Goal: Obtain resource: Obtain resource

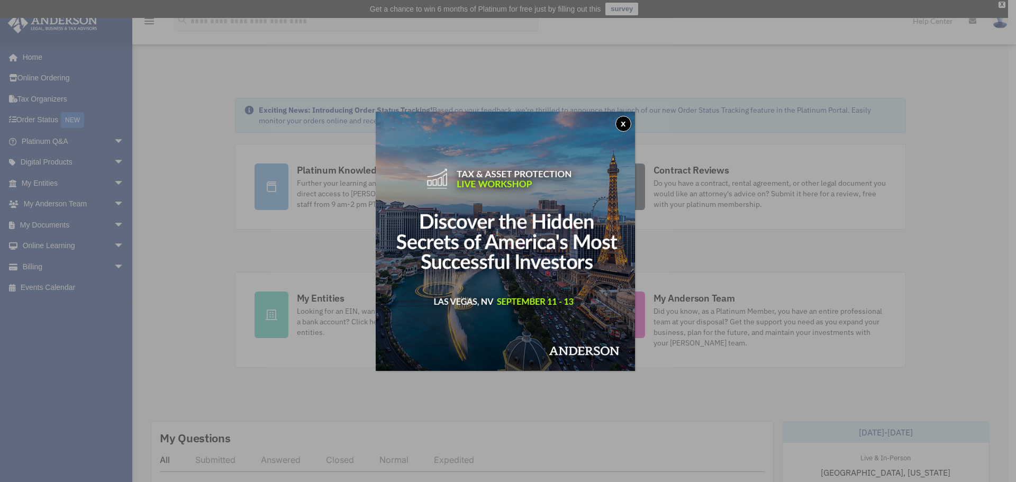
click at [631, 123] on button "x" at bounding box center [624, 124] width 16 height 16
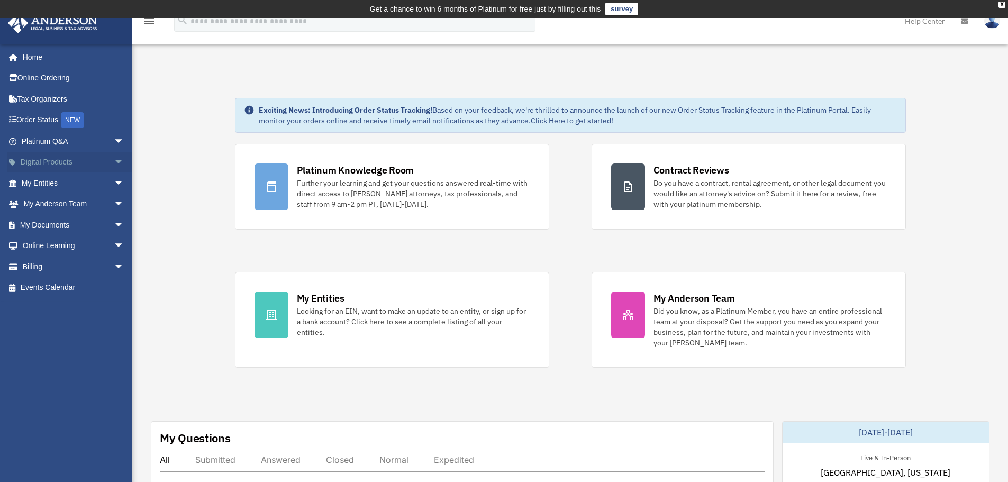
click at [44, 158] on link "Digital Products arrow_drop_down" at bounding box center [73, 162] width 133 height 21
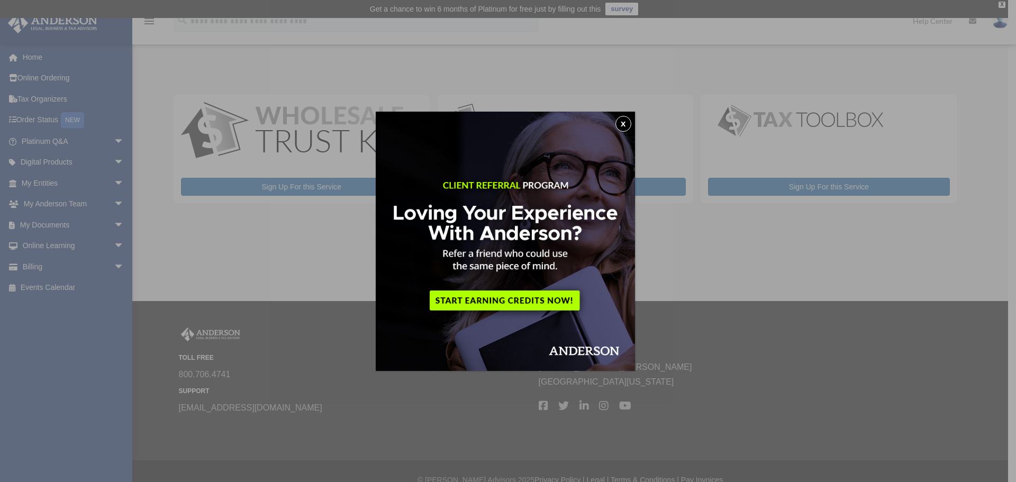
click at [626, 120] on button "x" at bounding box center [624, 124] width 16 height 16
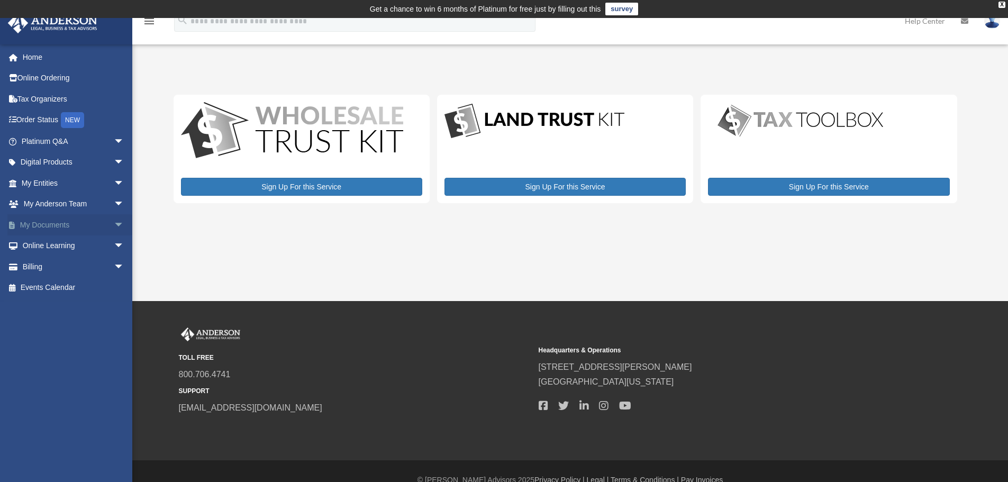
click at [114, 224] on span "arrow_drop_down" at bounding box center [124, 225] width 21 height 22
click at [43, 243] on link "Box" at bounding box center [77, 246] width 125 height 21
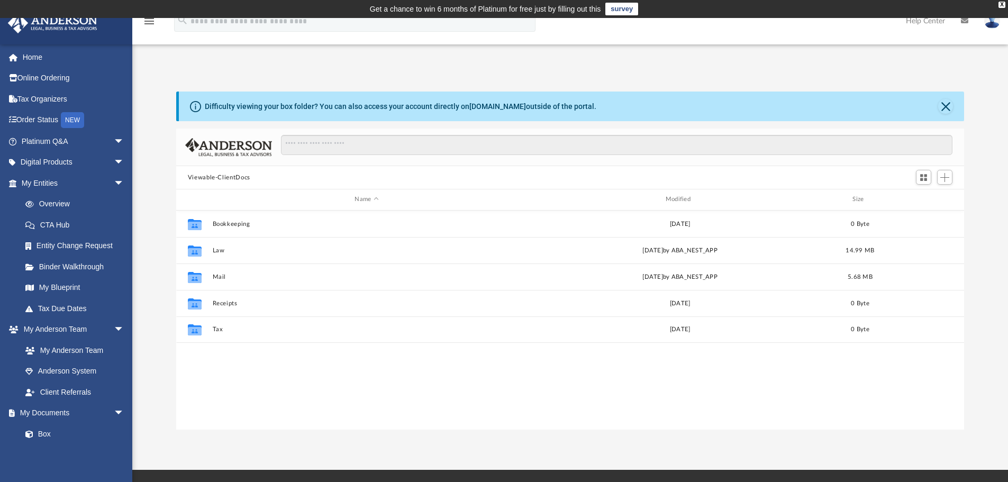
scroll to position [8, 8]
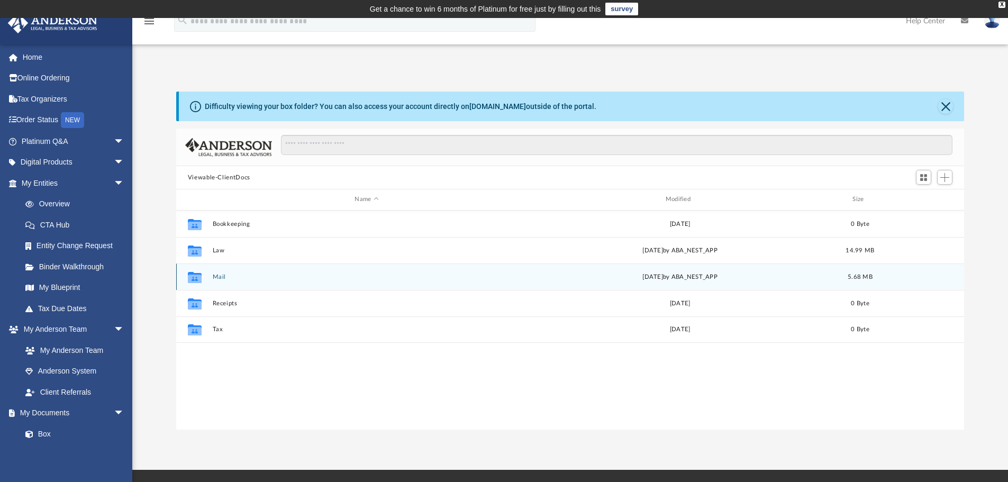
click at [217, 274] on button "Mail" at bounding box center [366, 277] width 309 height 7
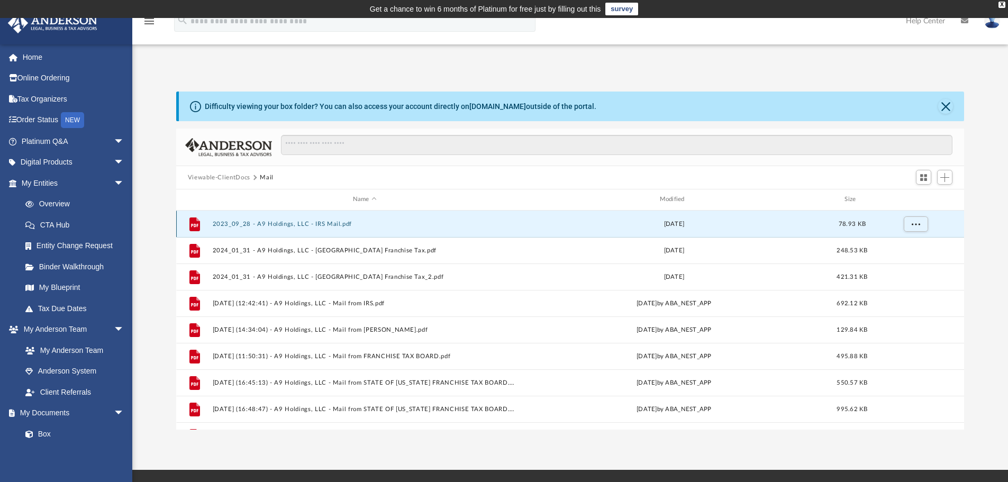
click at [254, 224] on button "2023_09_28 - A9 Holdings, LLC - IRS Mail.pdf" at bounding box center [364, 224] width 305 height 7
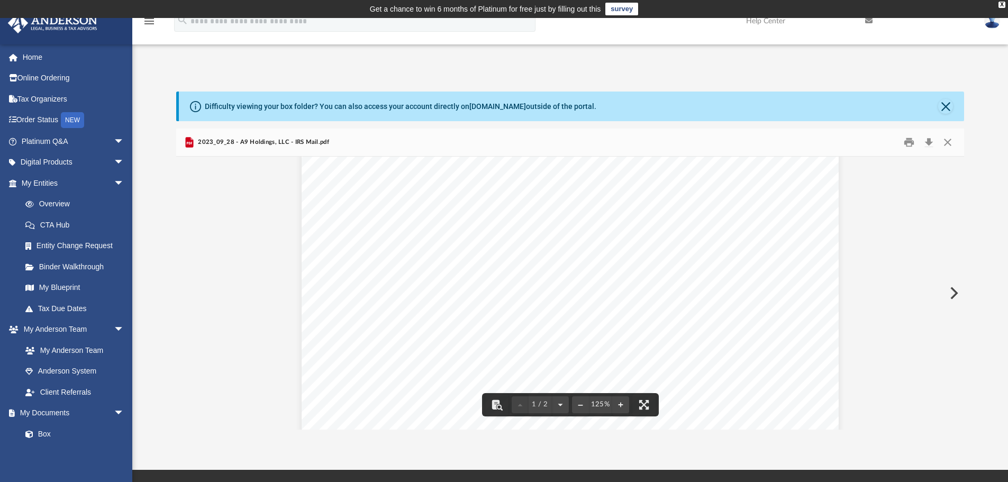
scroll to position [0, 0]
click at [947, 109] on button "Close" at bounding box center [946, 106] width 15 height 15
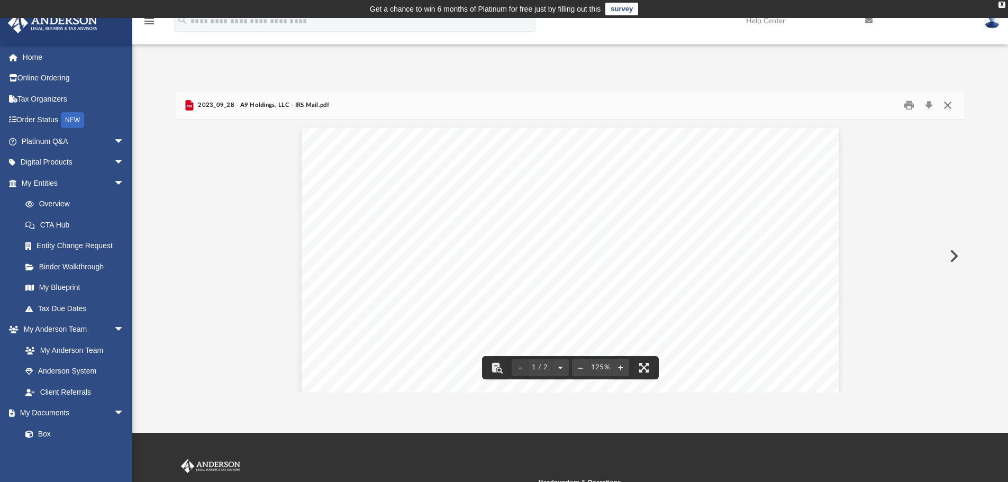
click at [947, 101] on button "Close" at bounding box center [948, 105] width 19 height 16
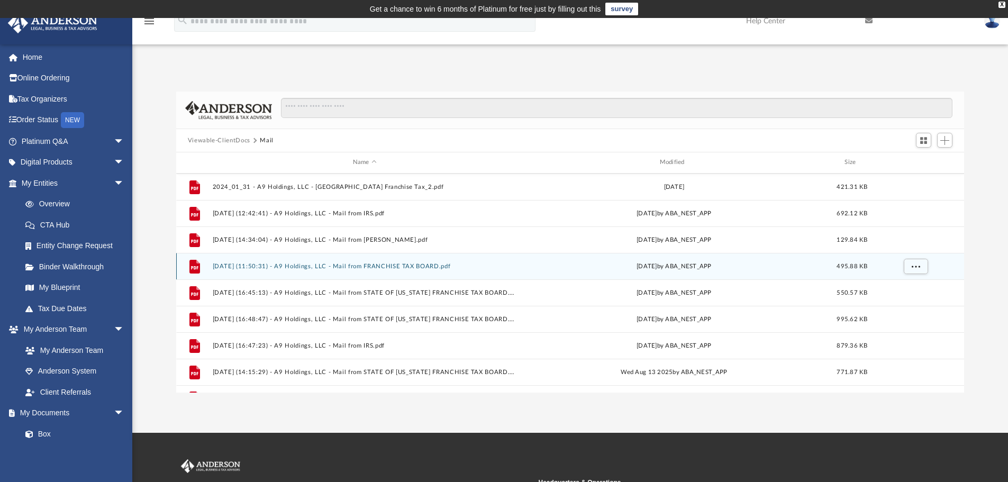
scroll to position [72, 0]
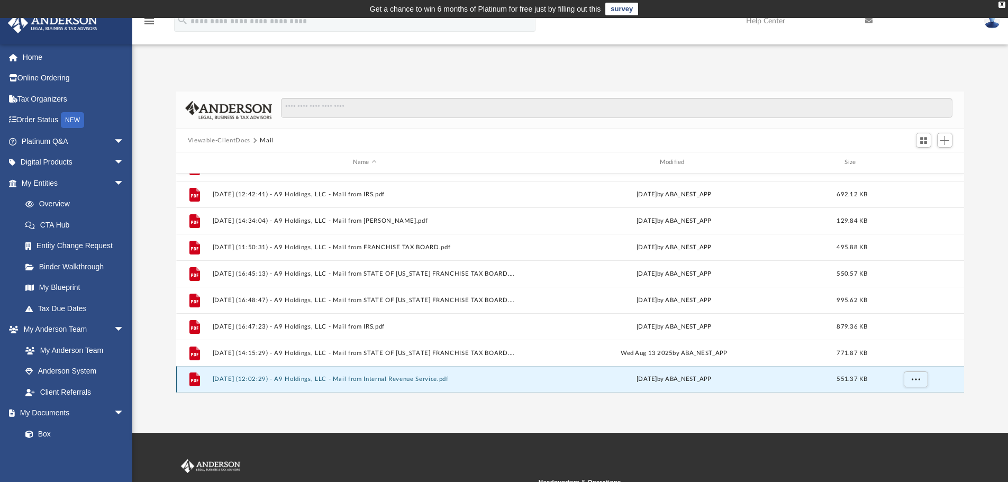
click at [307, 377] on button "2025.09.02 (12:02:29) - A9 Holdings, LLC - Mail from Internal Revenue Service.p…" at bounding box center [364, 379] width 305 height 7
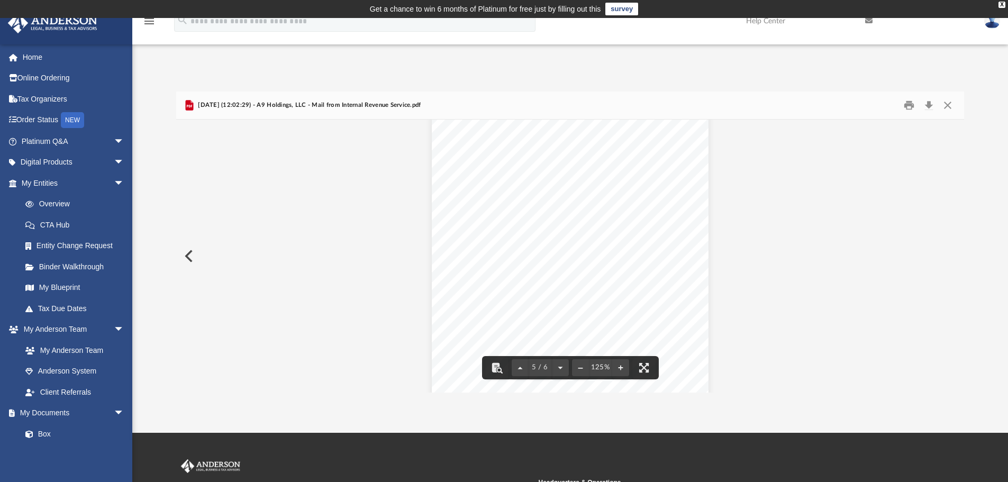
scroll to position [3229, 0]
click at [950, 97] on button "Close" at bounding box center [948, 105] width 19 height 16
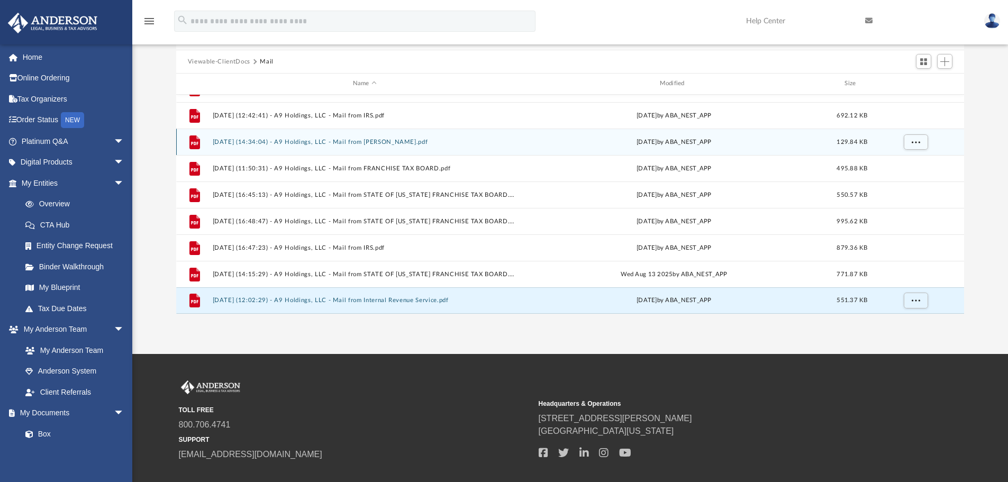
scroll to position [140, 0]
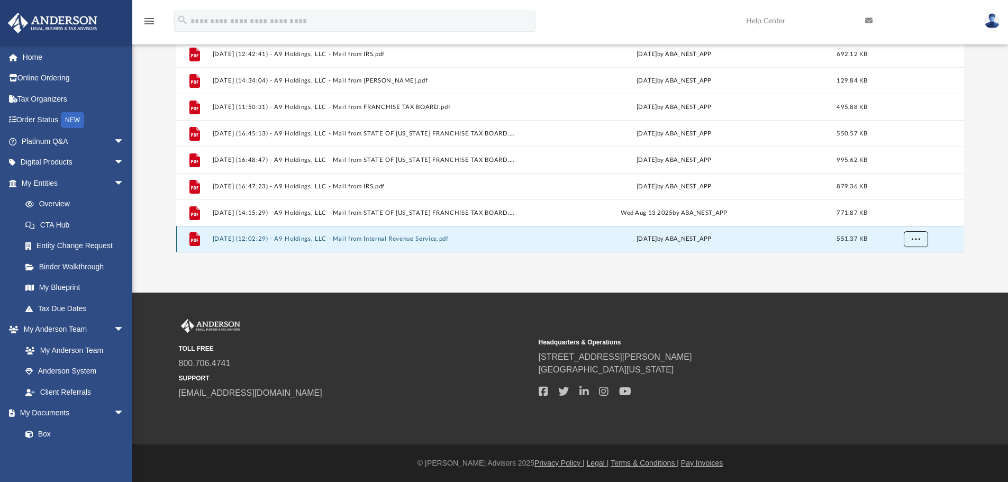
click at [918, 239] on span "More options" at bounding box center [916, 239] width 8 height 6
click at [882, 268] on div "App ad_tapia@yahoo.com Sign Out ad_tapia@yahoo.com Home Online Ordering Tax Org…" at bounding box center [504, 85] width 1008 height 415
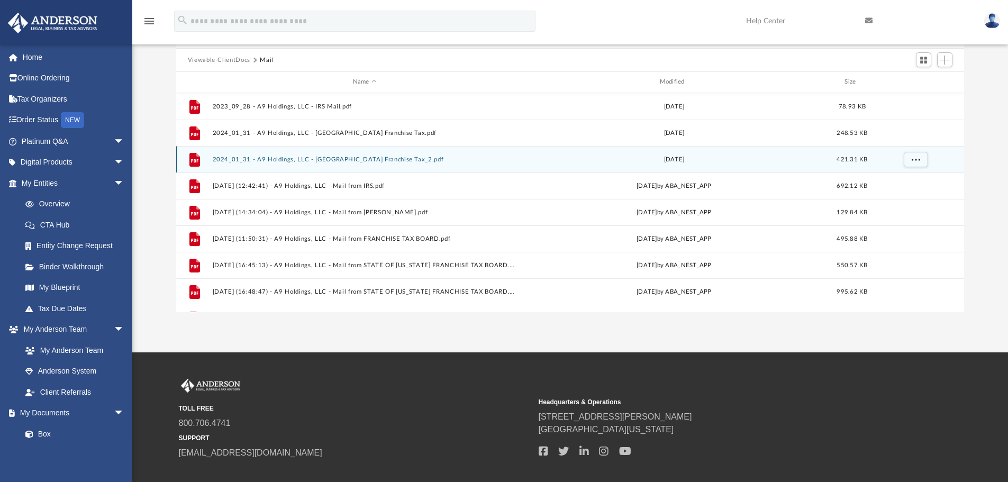
scroll to position [0, 0]
